Goal: Information Seeking & Learning: Learn about a topic

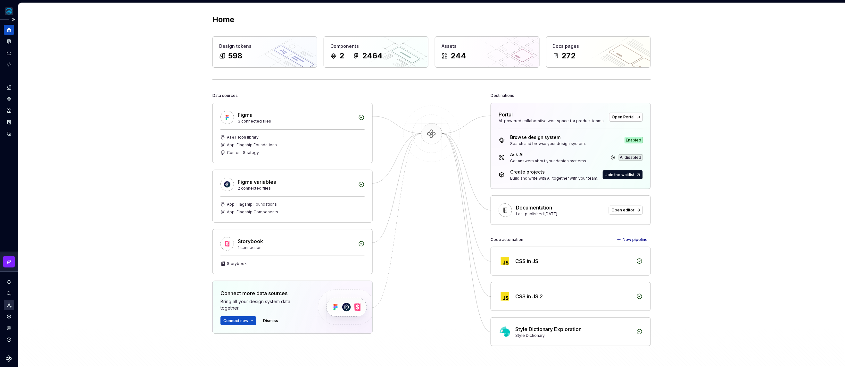
click at [8, 306] on icon "Invite team" at bounding box center [9, 305] width 6 height 6
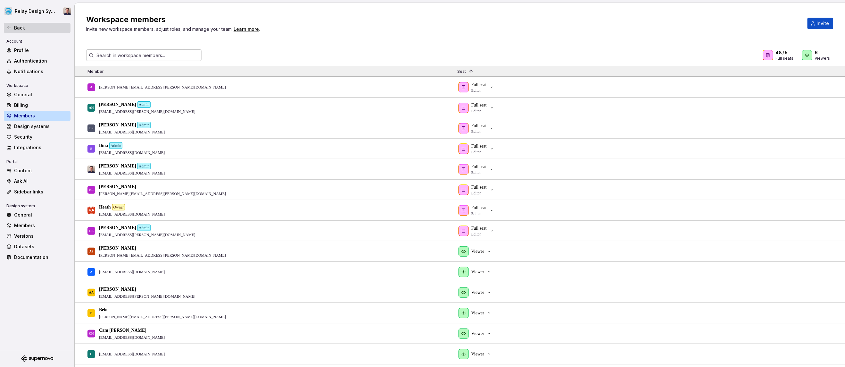
click at [27, 28] on div "Back" at bounding box center [41, 28] width 54 height 6
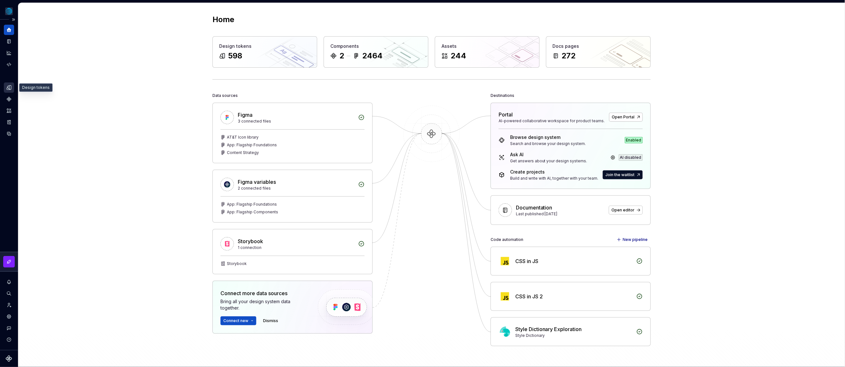
click at [11, 87] on icon "Design tokens" at bounding box center [9, 88] width 6 height 6
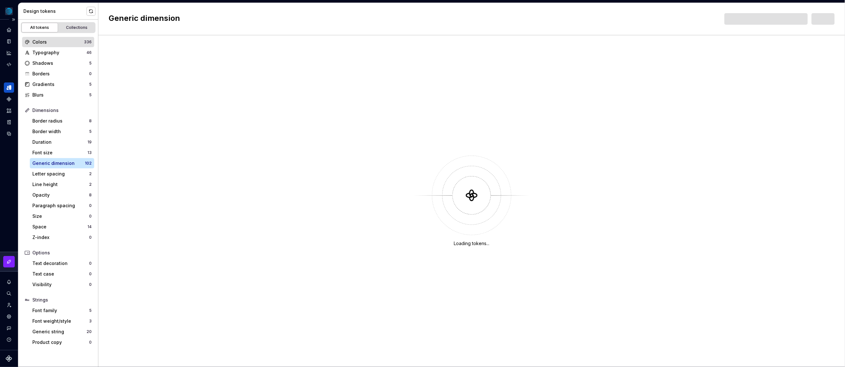
click at [54, 42] on div "Colors" at bounding box center [58, 42] width 52 height 6
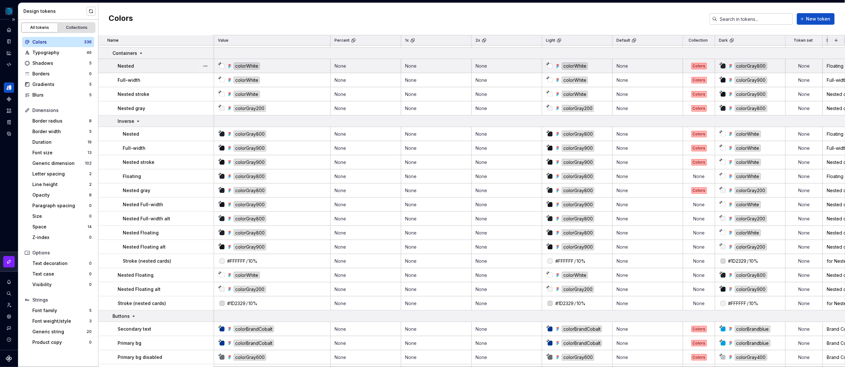
scroll to position [162, 0]
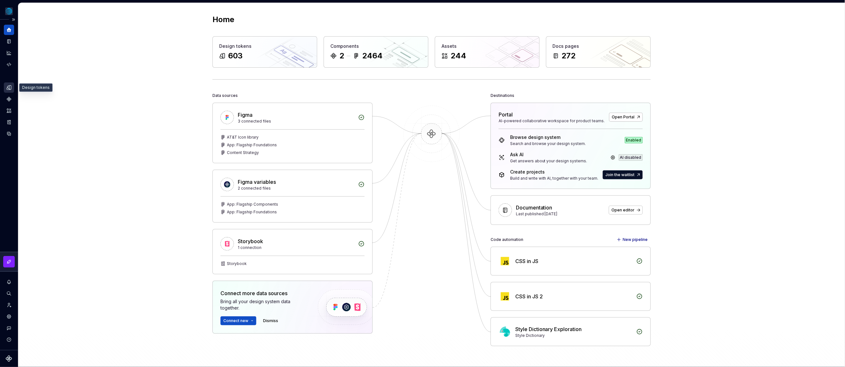
click at [12, 87] on div "Design tokens" at bounding box center [9, 87] width 10 height 10
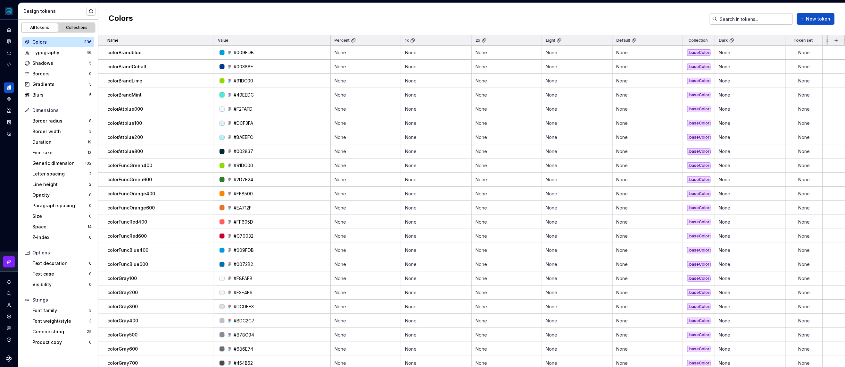
click at [73, 28] on div "Collections" at bounding box center [77, 27] width 32 height 5
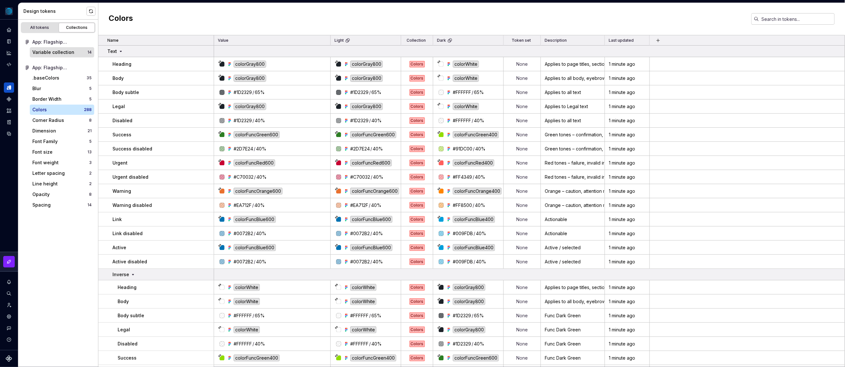
click at [74, 52] on div "Variable collection" at bounding box center [59, 52] width 55 height 6
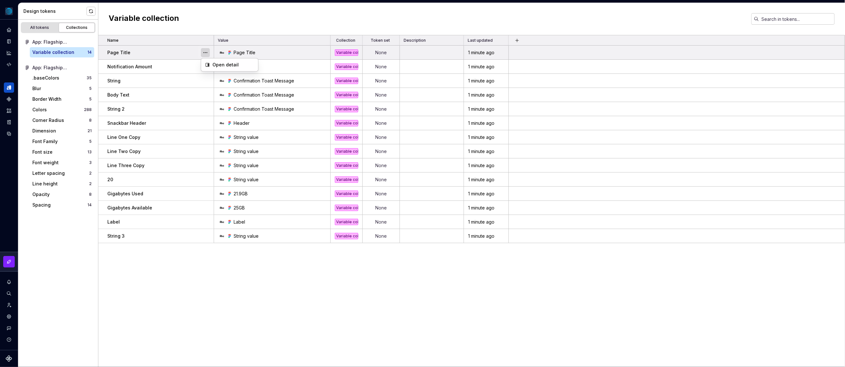
click at [205, 53] on button "button" at bounding box center [205, 52] width 9 height 9
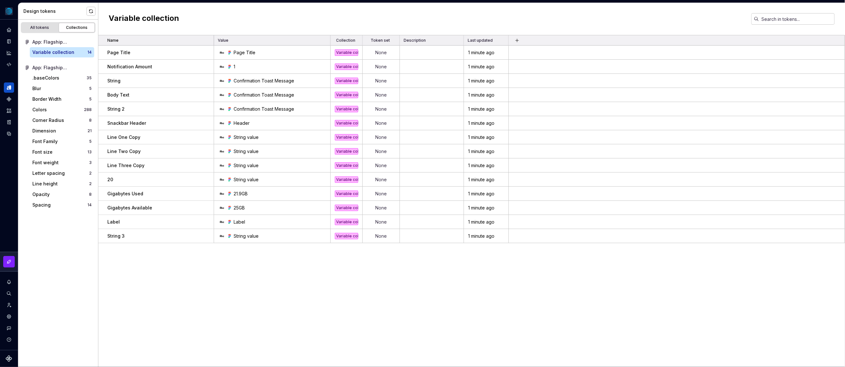
click at [187, 53] on html "Relay Design System Design system data Design tokens All tokens Collections App…" at bounding box center [422, 183] width 845 height 367
click at [77, 51] on div "Variable collection" at bounding box center [59, 52] width 55 height 6
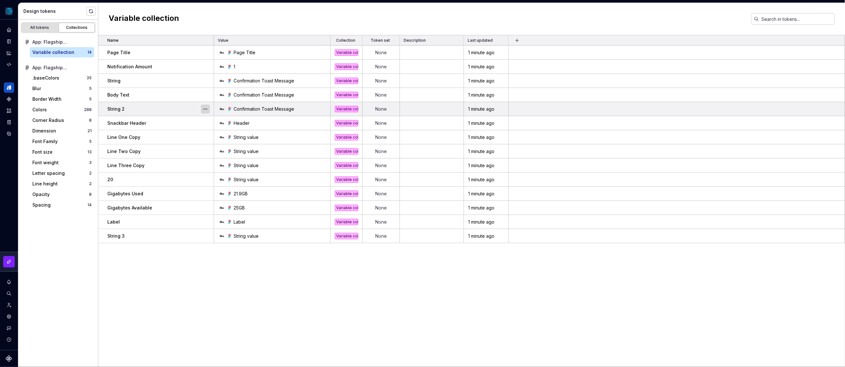
click at [204, 109] on button "button" at bounding box center [205, 108] width 9 height 9
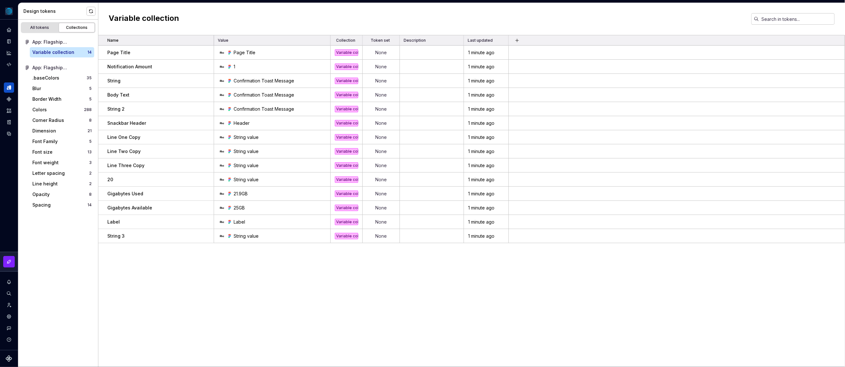
click at [189, 108] on html "Relay Design System Design system data Design tokens All tokens Collections App…" at bounding box center [422, 183] width 845 height 367
click at [44, 28] on div "All tokens" at bounding box center [40, 27] width 32 height 5
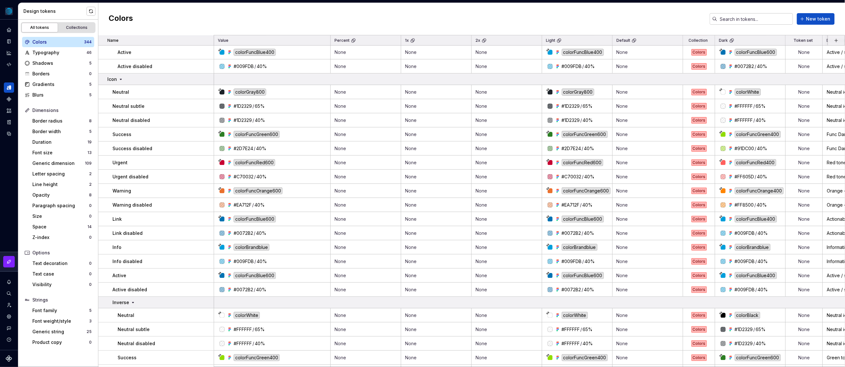
scroll to position [936, 0]
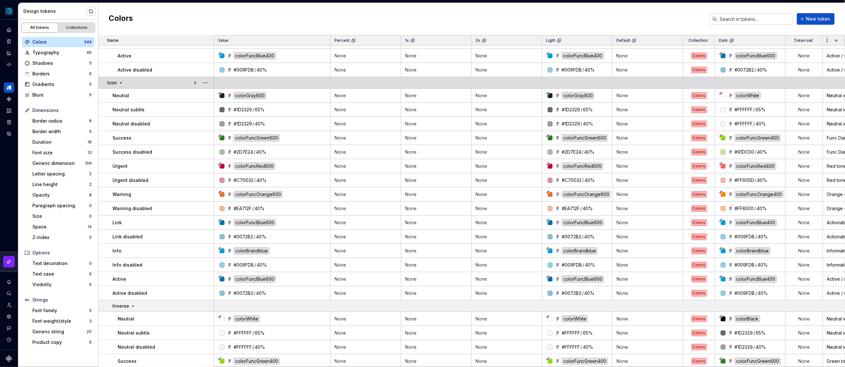
click at [119, 82] on icon at bounding box center [120, 82] width 5 height 5
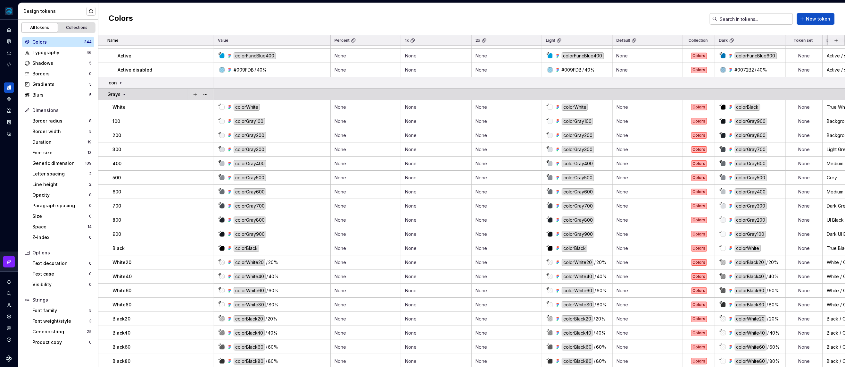
click at [123, 93] on icon at bounding box center [124, 94] width 5 height 5
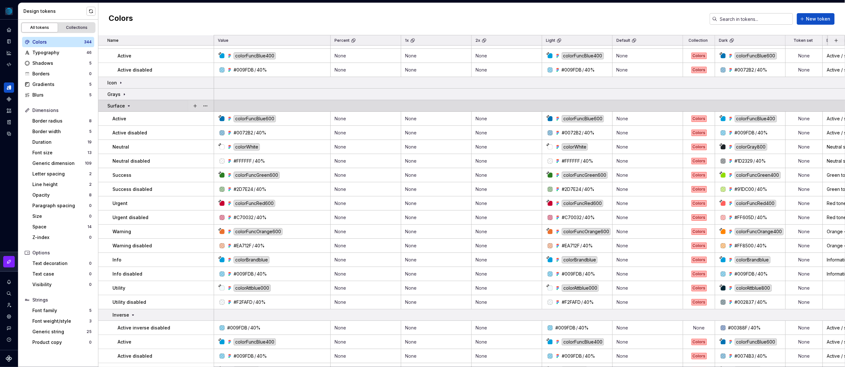
click at [128, 105] on icon at bounding box center [129, 105] width 2 height 1
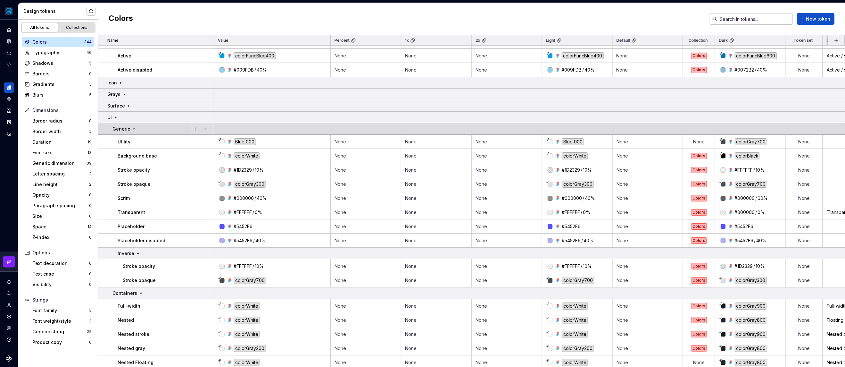
click at [132, 129] on icon at bounding box center [133, 128] width 5 height 5
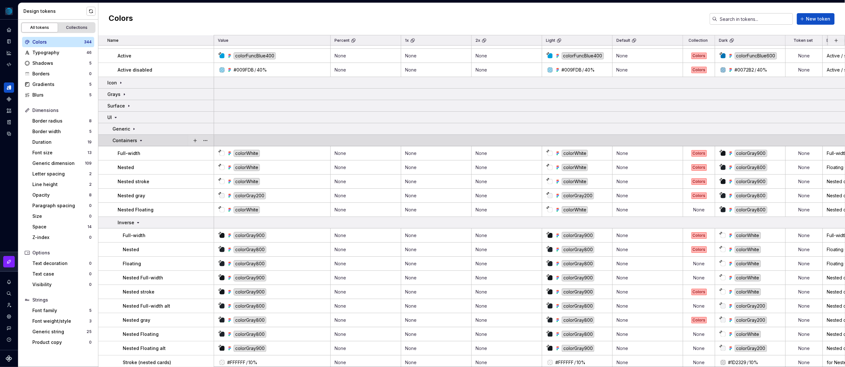
click at [139, 139] on icon at bounding box center [140, 140] width 5 height 5
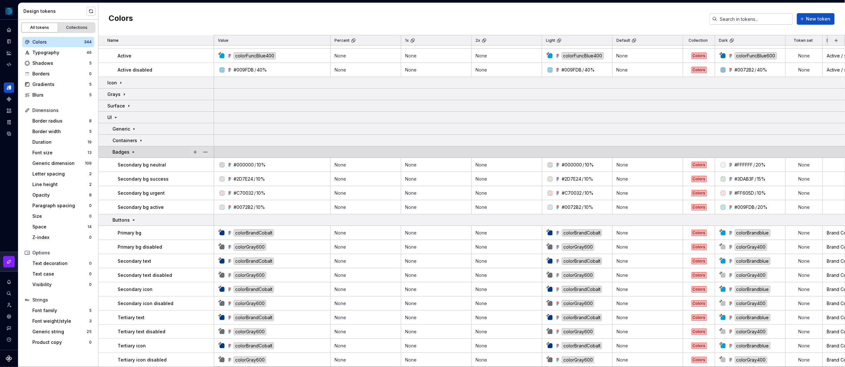
click at [131, 152] on icon at bounding box center [133, 151] width 5 height 5
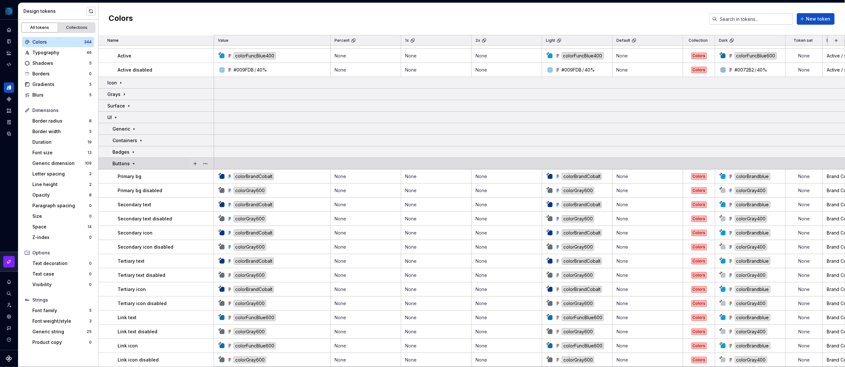
click at [131, 162] on icon at bounding box center [133, 163] width 5 height 5
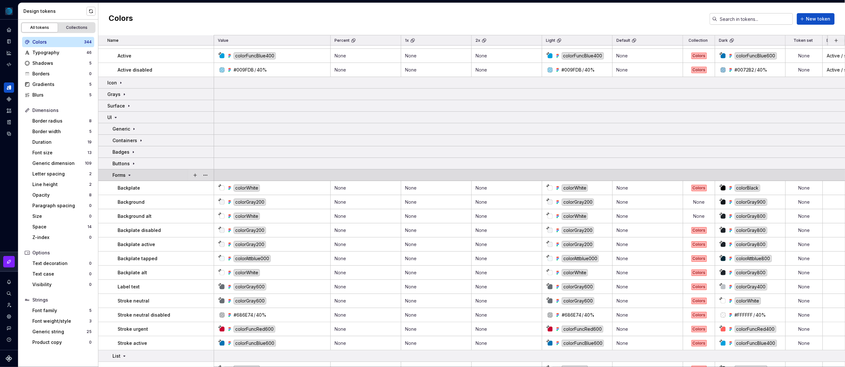
click at [130, 175] on icon at bounding box center [130, 175] width 2 height 1
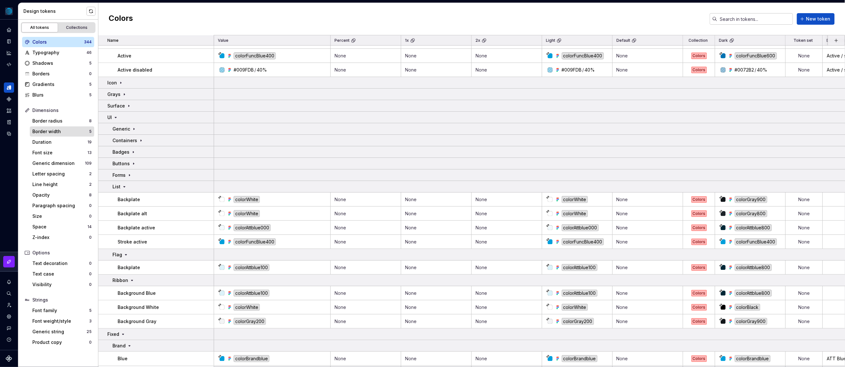
click at [60, 133] on div "Border width" at bounding box center [60, 131] width 57 height 6
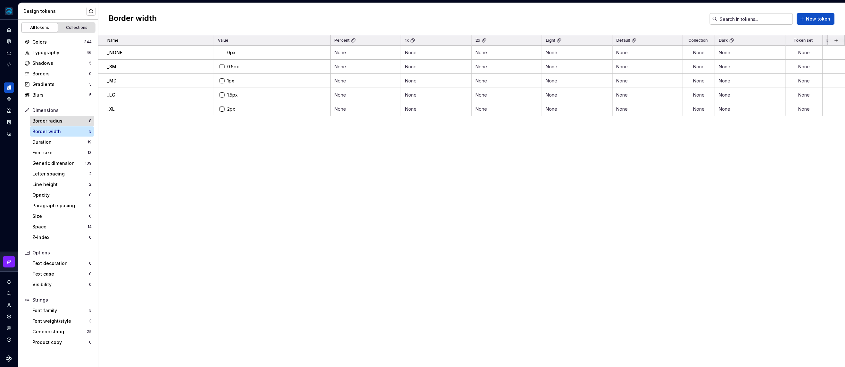
click at [65, 119] on div "Border radius" at bounding box center [60, 121] width 57 height 6
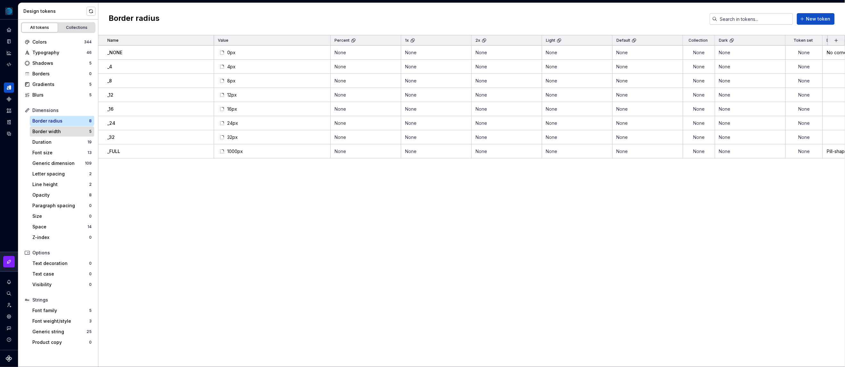
click at [64, 128] on div "Border width 5" at bounding box center [62, 131] width 64 height 10
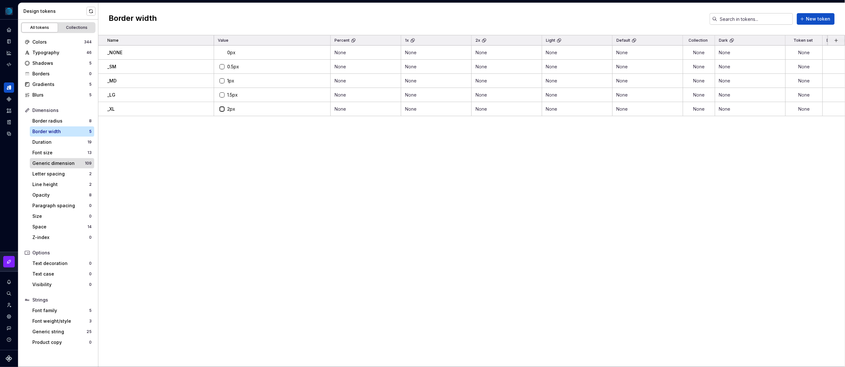
click at [53, 162] on div "Generic dimension" at bounding box center [58, 163] width 53 height 6
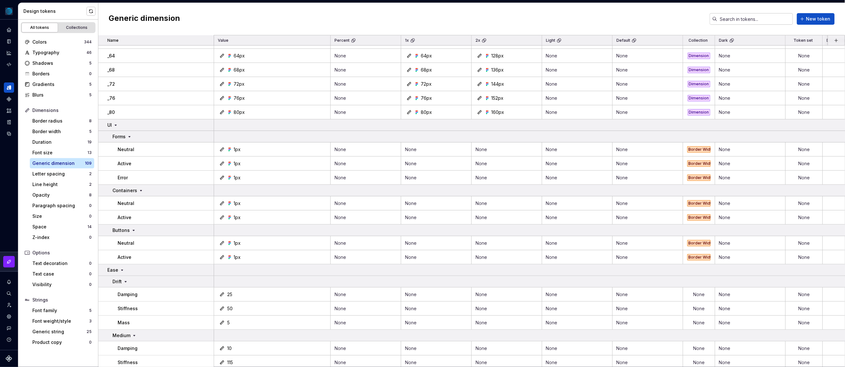
scroll to position [1027, 0]
